Goal: Transaction & Acquisition: Book appointment/travel/reservation

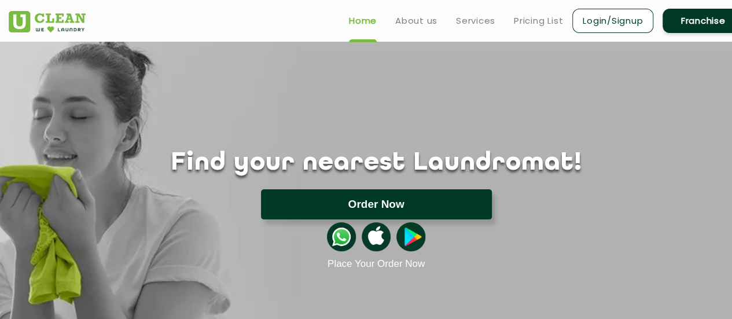
click at [353, 203] on button "Order Now" at bounding box center [376, 204] width 231 height 30
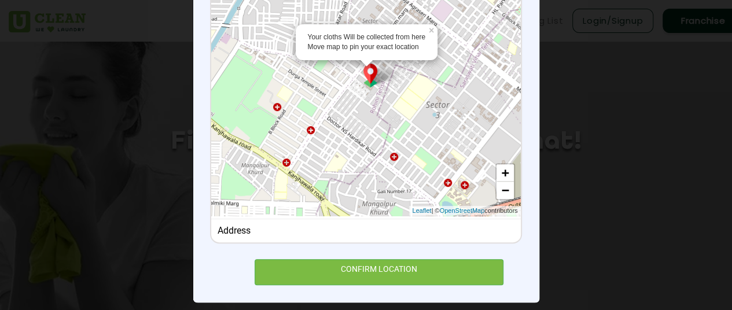
scroll to position [144, 0]
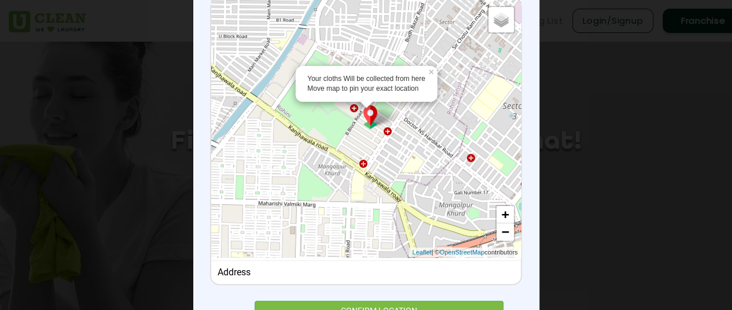
drag, startPoint x: 371, startPoint y: 78, endPoint x: 447, endPoint y: 28, distance: 90.7
click at [447, 28] on div "Your cloths Will be collected from here Move map to pin your exact location × D…" at bounding box center [365, 129] width 309 height 258
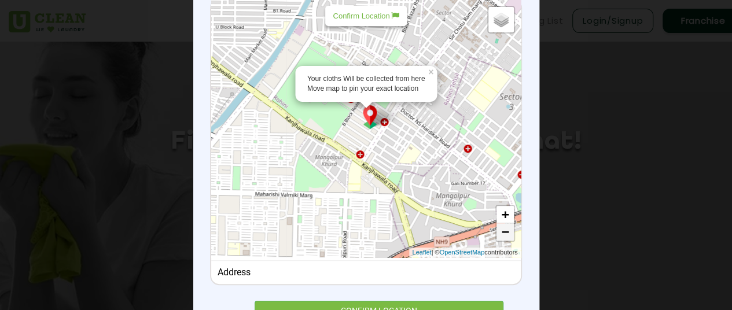
click at [500, 234] on link "−" at bounding box center [505, 232] width 17 height 17
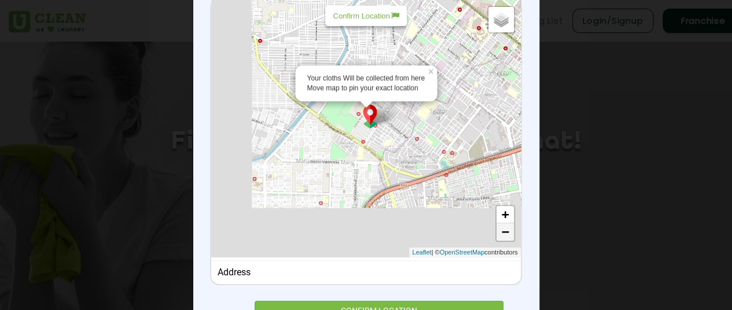
click at [500, 234] on link "−" at bounding box center [505, 232] width 17 height 17
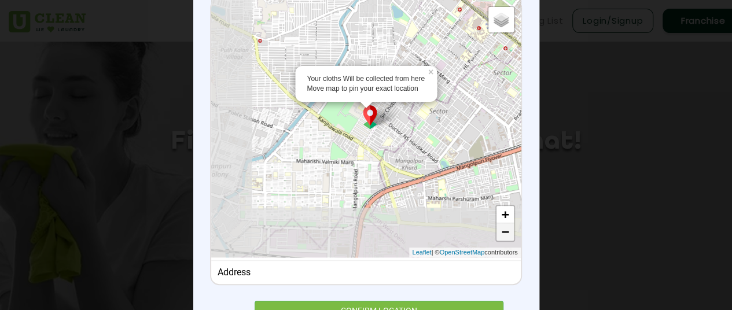
click at [500, 234] on link "−" at bounding box center [505, 232] width 17 height 17
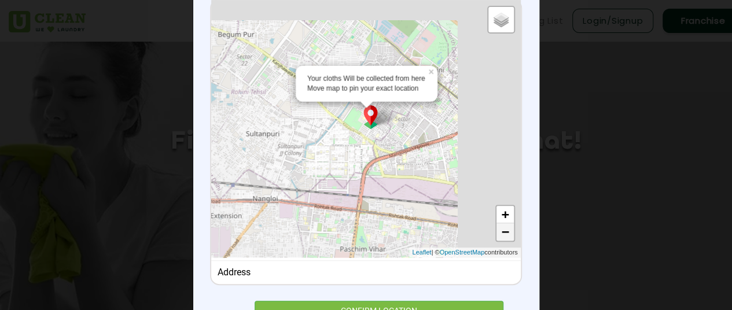
click at [500, 234] on link "−" at bounding box center [505, 232] width 17 height 17
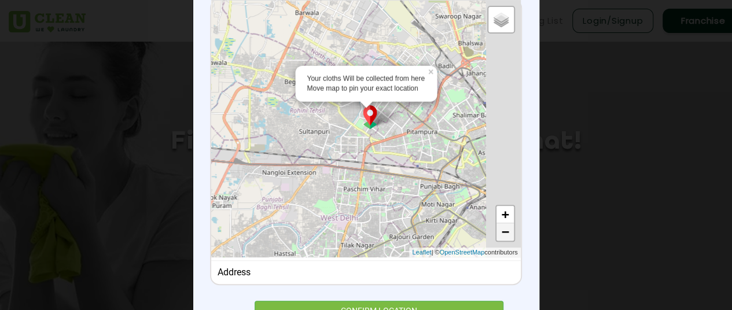
click at [500, 234] on link "−" at bounding box center [505, 232] width 17 height 17
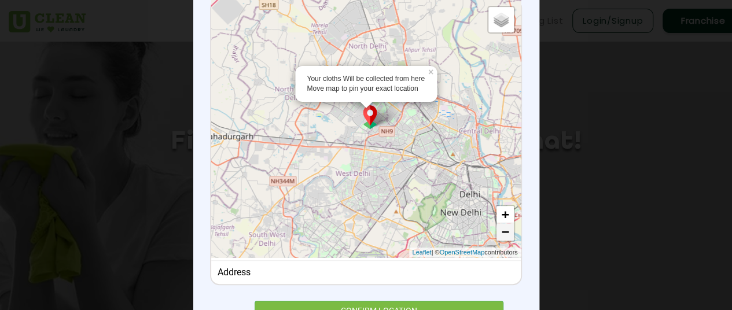
click at [500, 234] on link "−" at bounding box center [505, 232] width 17 height 17
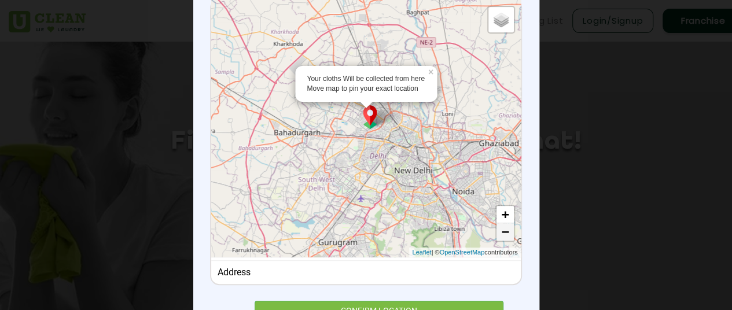
click at [500, 234] on link "−" at bounding box center [505, 232] width 17 height 17
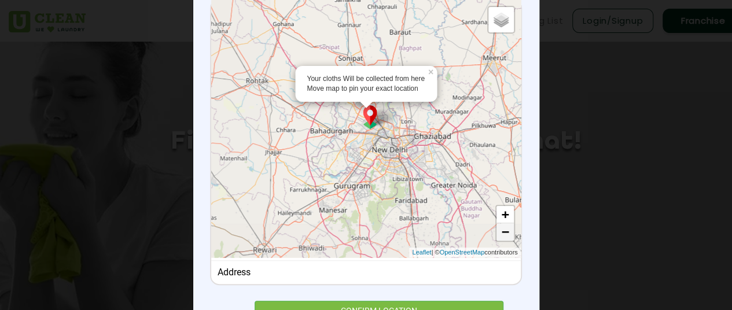
click at [500, 234] on link "−" at bounding box center [505, 232] width 17 height 17
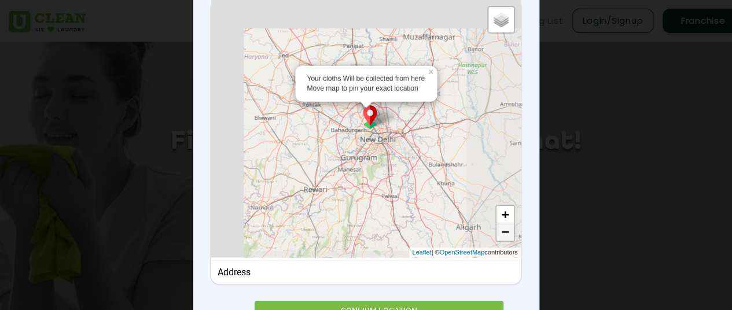
click at [500, 234] on link "−" at bounding box center [505, 232] width 17 height 17
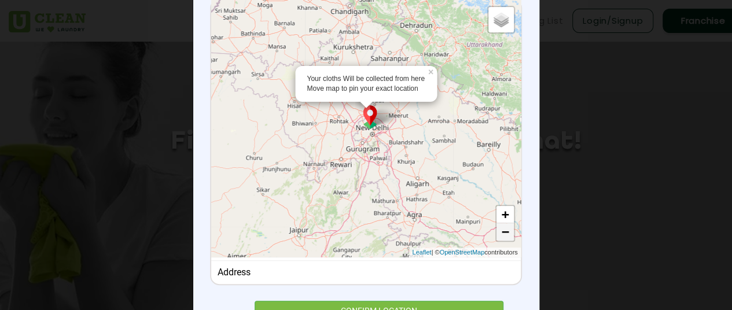
click at [500, 234] on link "−" at bounding box center [505, 232] width 17 height 17
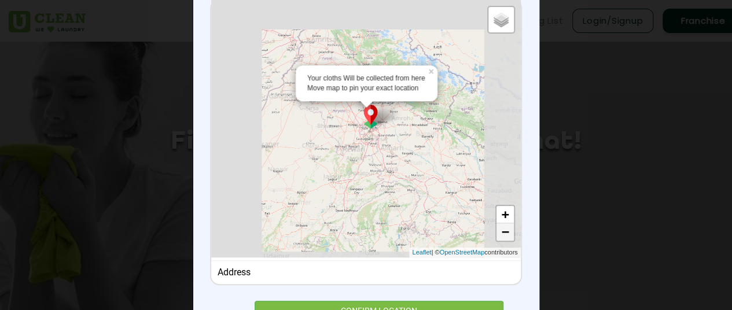
click at [500, 234] on link "−" at bounding box center [505, 232] width 17 height 17
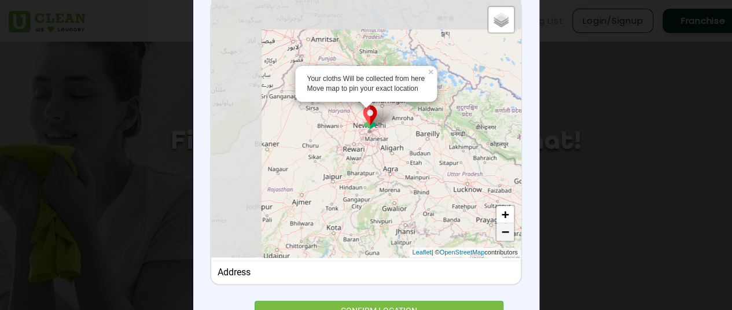
click at [500, 234] on link "−" at bounding box center [505, 232] width 17 height 17
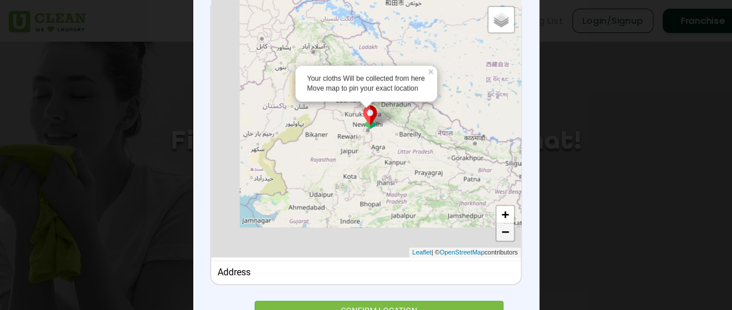
click at [500, 234] on link "−" at bounding box center [505, 232] width 17 height 17
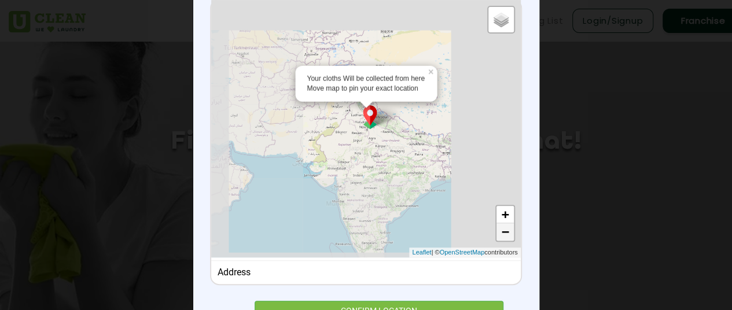
click at [500, 234] on link "−" at bounding box center [505, 232] width 17 height 17
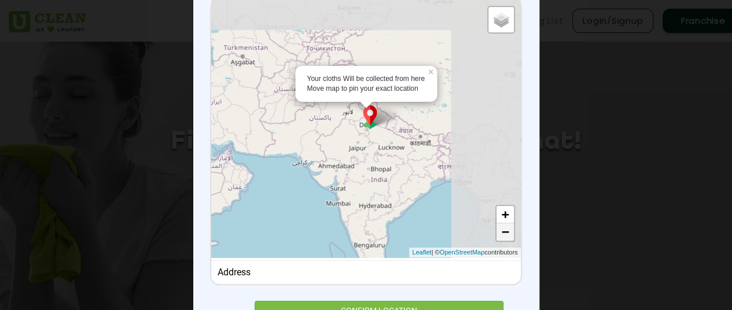
click at [500, 234] on link "−" at bounding box center [505, 232] width 17 height 17
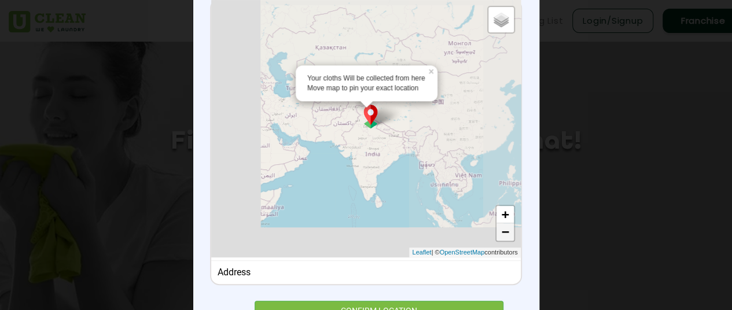
click at [500, 234] on link "−" at bounding box center [505, 232] width 17 height 17
